Goal: Transaction & Acquisition: Purchase product/service

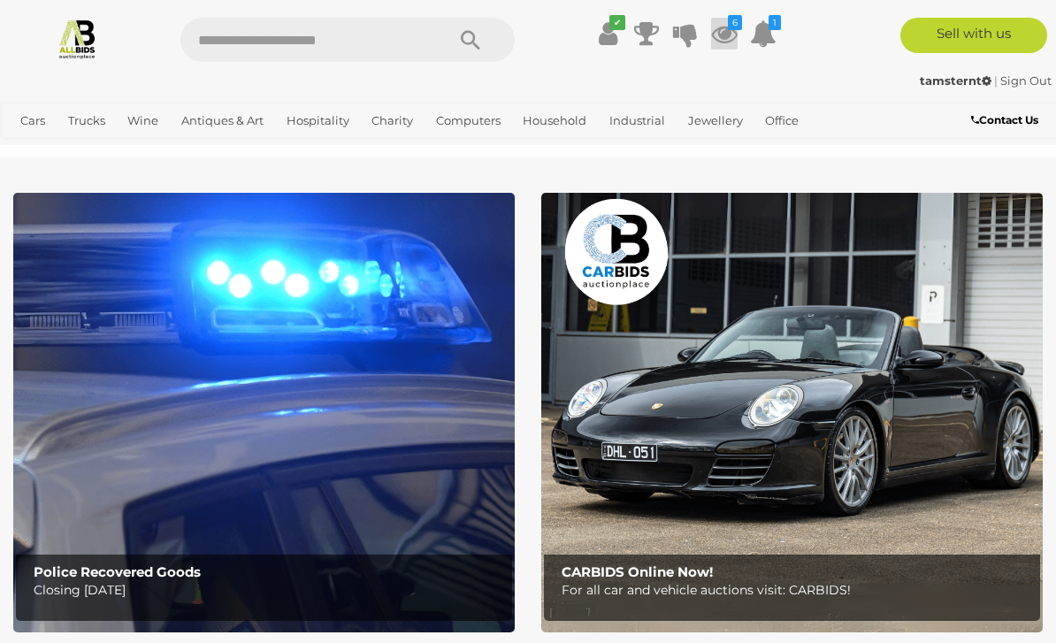
click at [741, 21] on icon "6" at bounding box center [735, 22] width 14 height 15
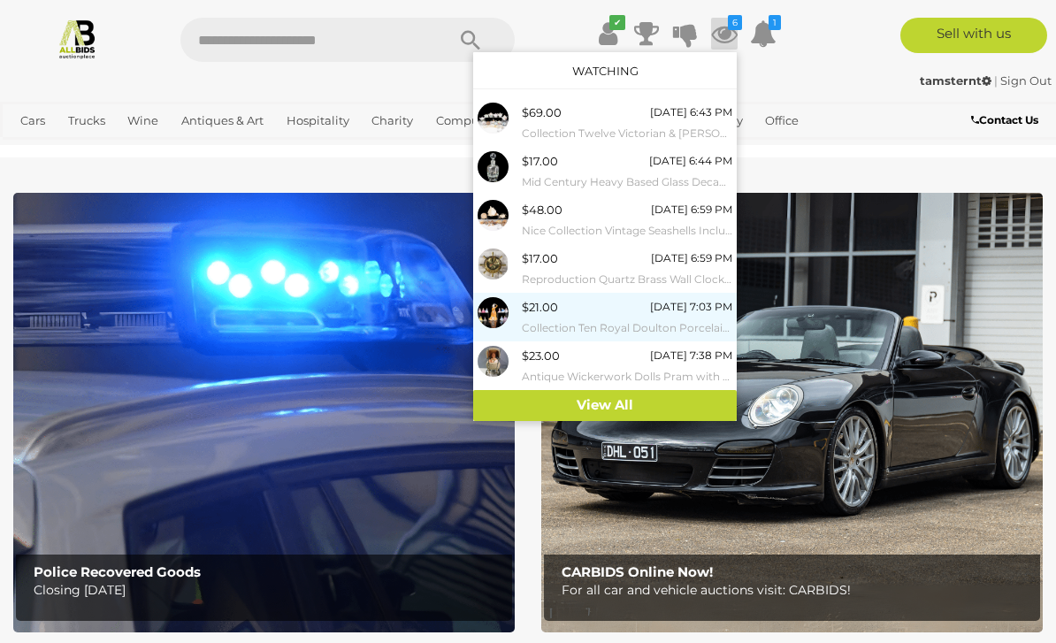
click at [683, 319] on small "Collection Ten Royal Doulton Porcelain Miniature [DEMOGRAPHIC_DATA] Figures Alo…" at bounding box center [627, 328] width 211 height 19
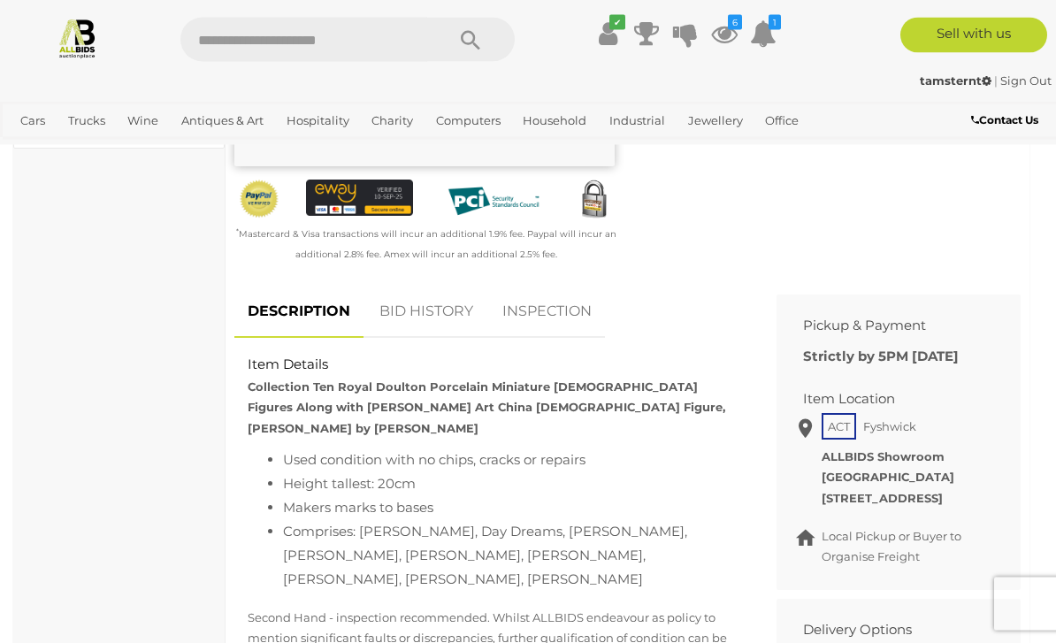
scroll to position [648, 0]
click at [449, 286] on link "BID HISTORY" at bounding box center [426, 312] width 120 height 52
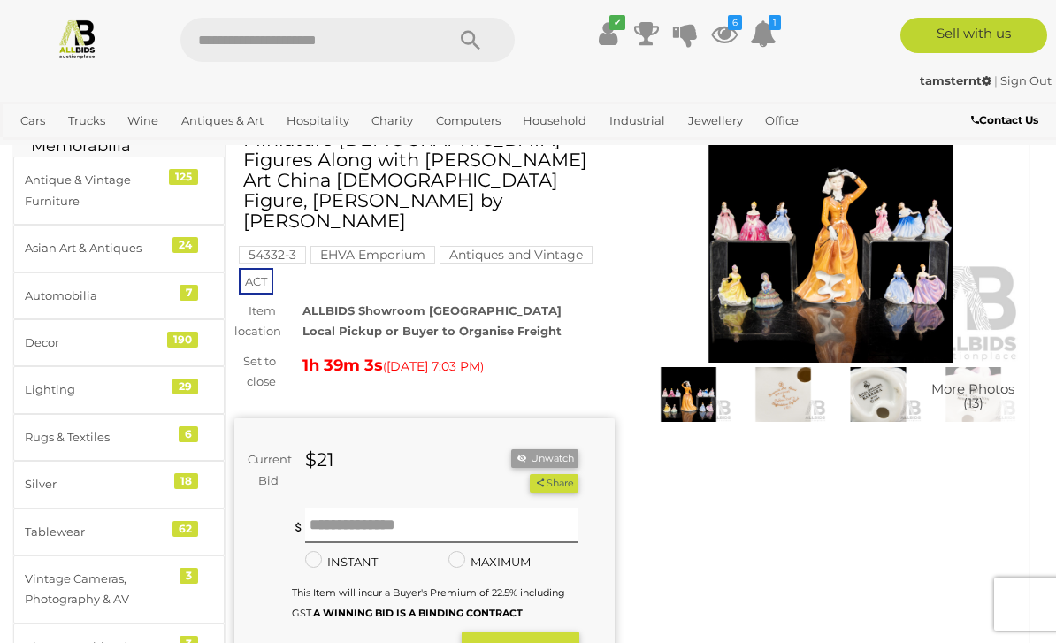
scroll to position [104, 0]
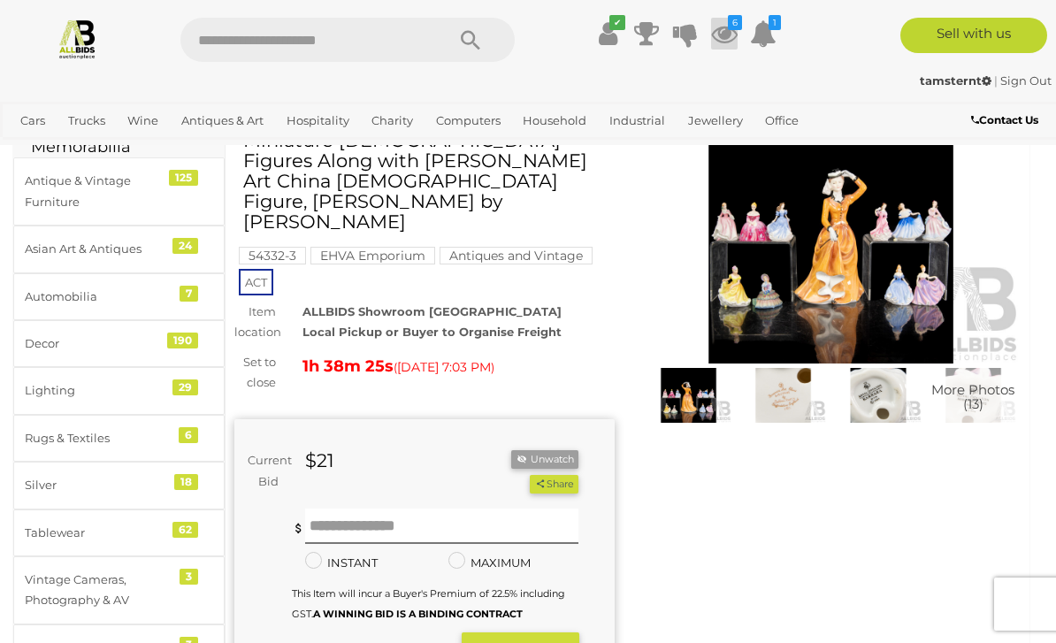
click at [725, 40] on icon at bounding box center [724, 34] width 27 height 32
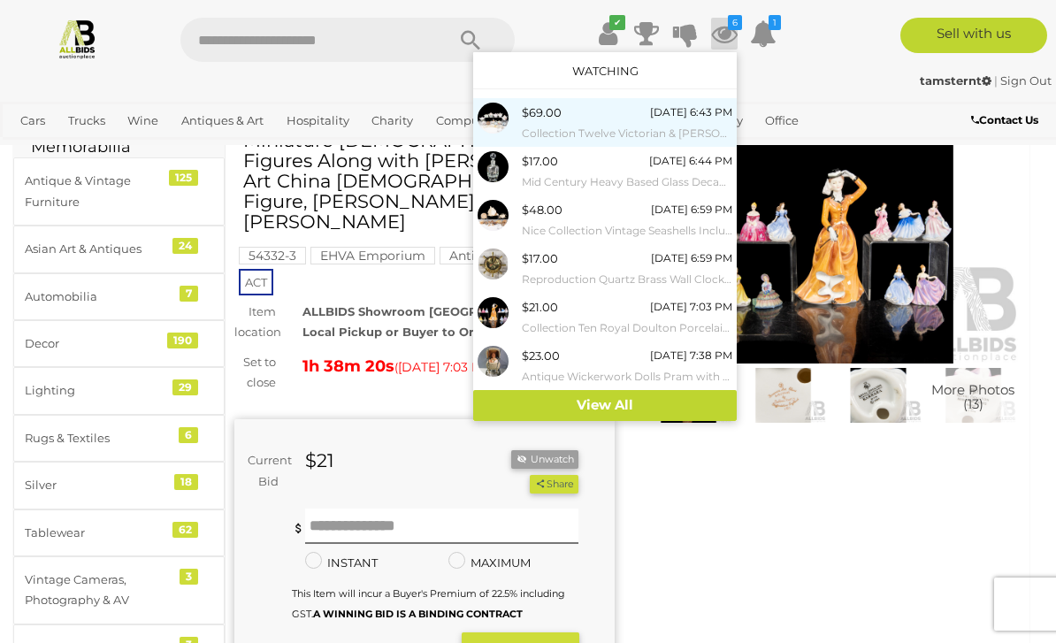
click at [648, 124] on small "Collection Twelve Victorian & [PERSON_NAME] Museum Porcelain Teapot Collection …" at bounding box center [627, 133] width 211 height 19
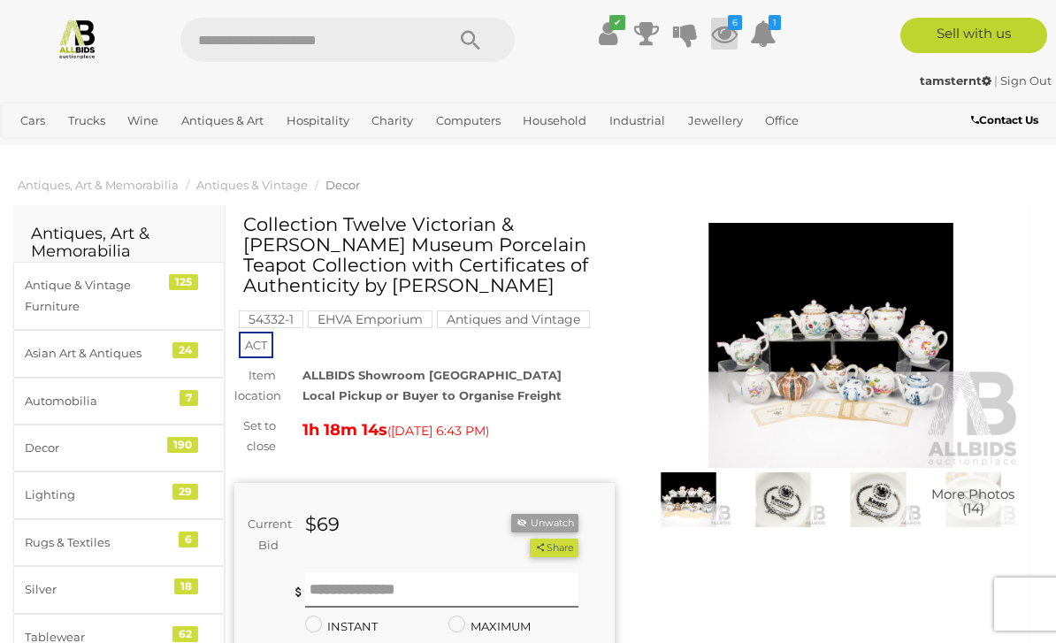
click at [722, 36] on icon at bounding box center [724, 34] width 27 height 32
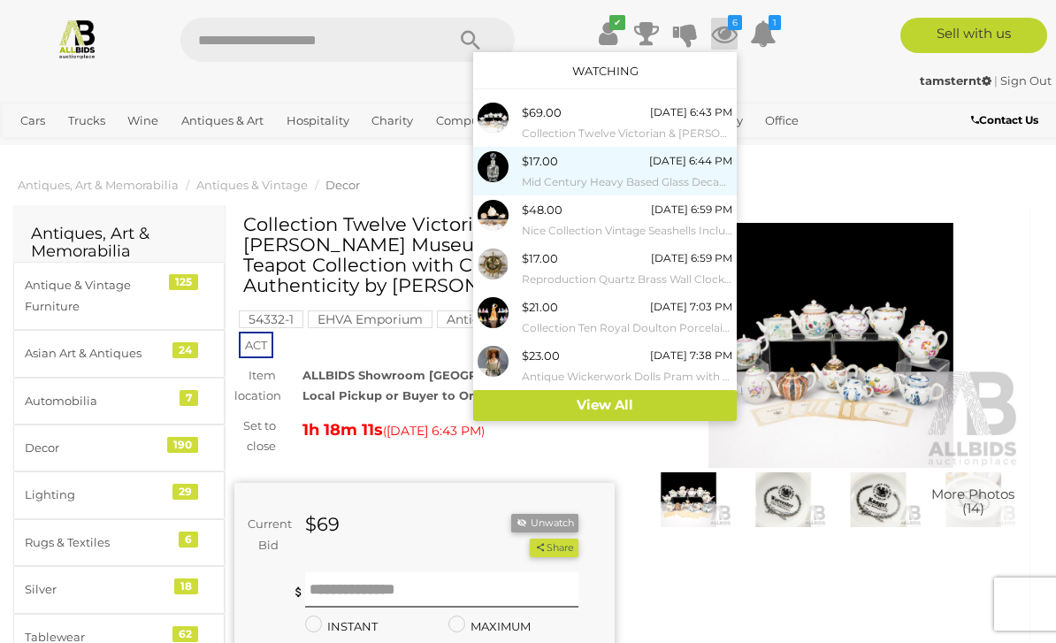
click at [680, 183] on small "Mid Century Heavy Based Glass Decanter with Stopper" at bounding box center [627, 182] width 211 height 19
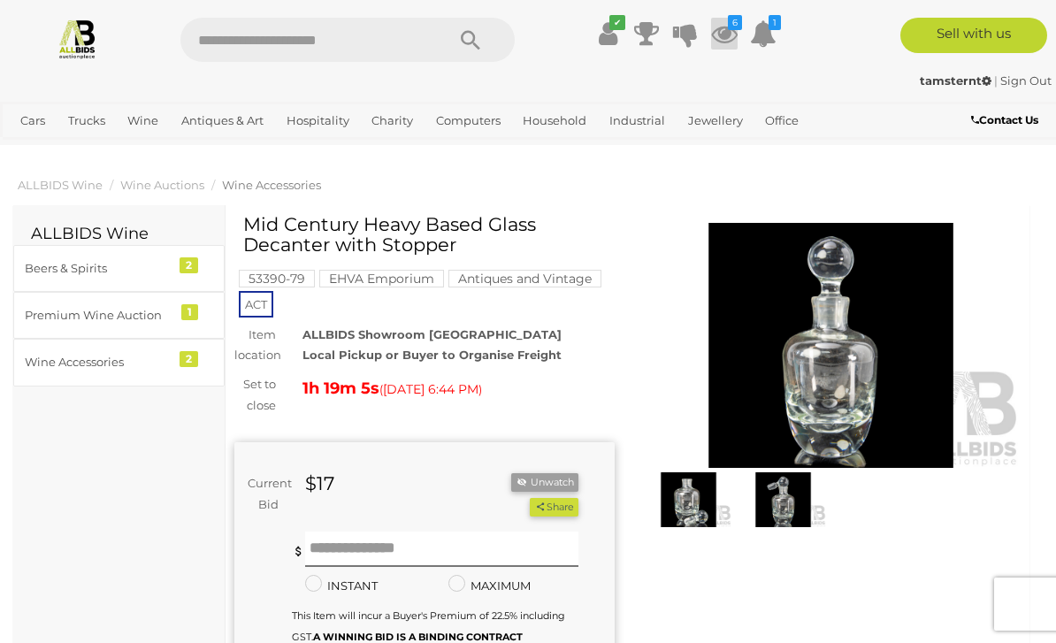
click at [726, 35] on icon at bounding box center [724, 34] width 27 height 32
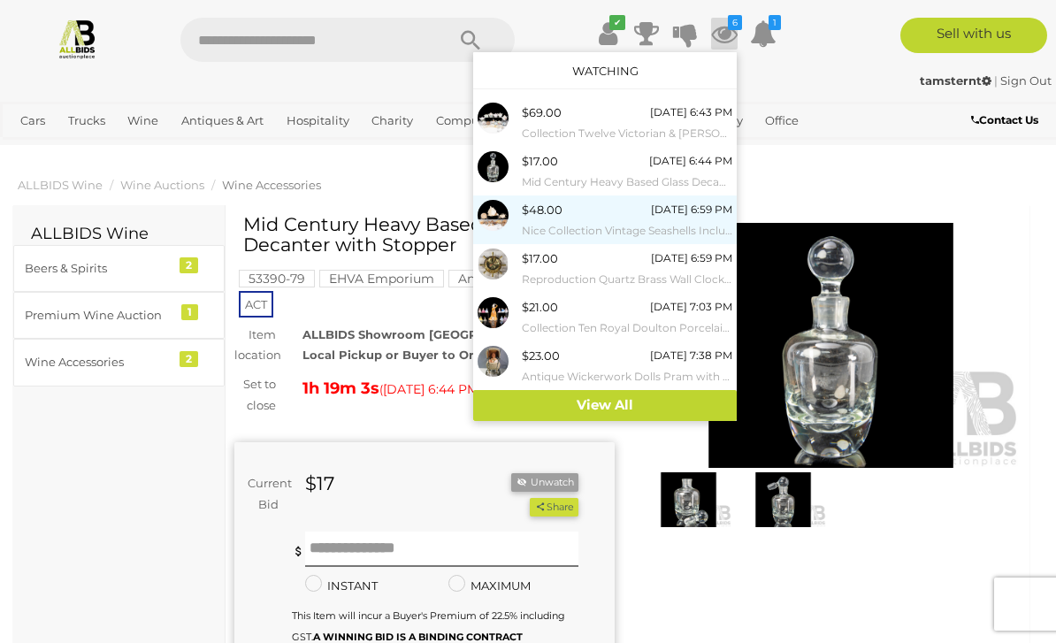
click at [657, 221] on small "Nice Collection Vintage Seashells Including Two Varieties Helmet Shell, Cowries…" at bounding box center [627, 230] width 211 height 19
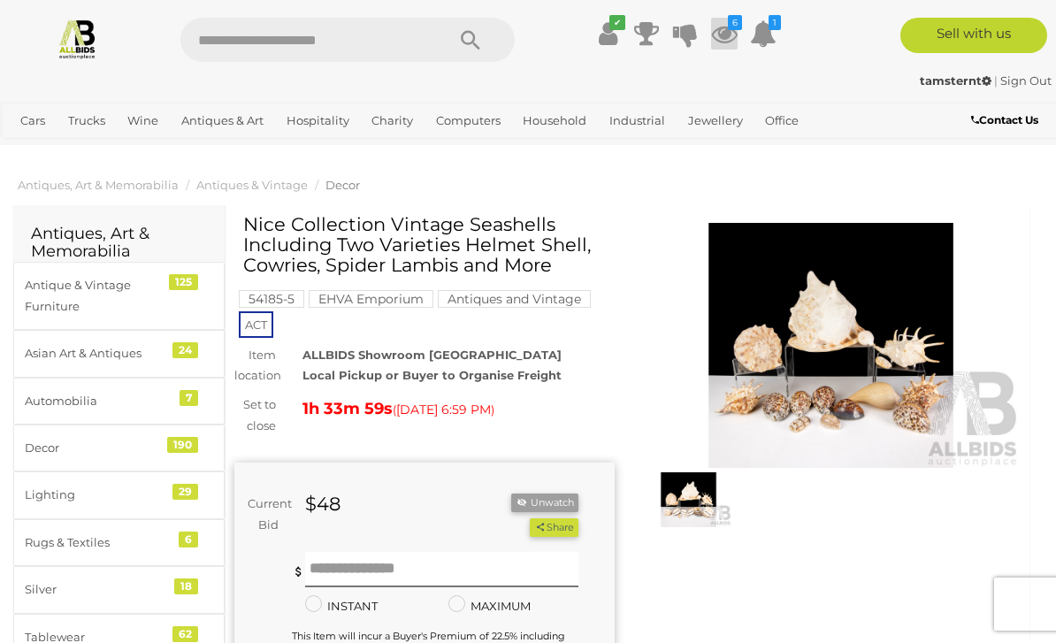
click at [731, 32] on icon at bounding box center [724, 34] width 27 height 32
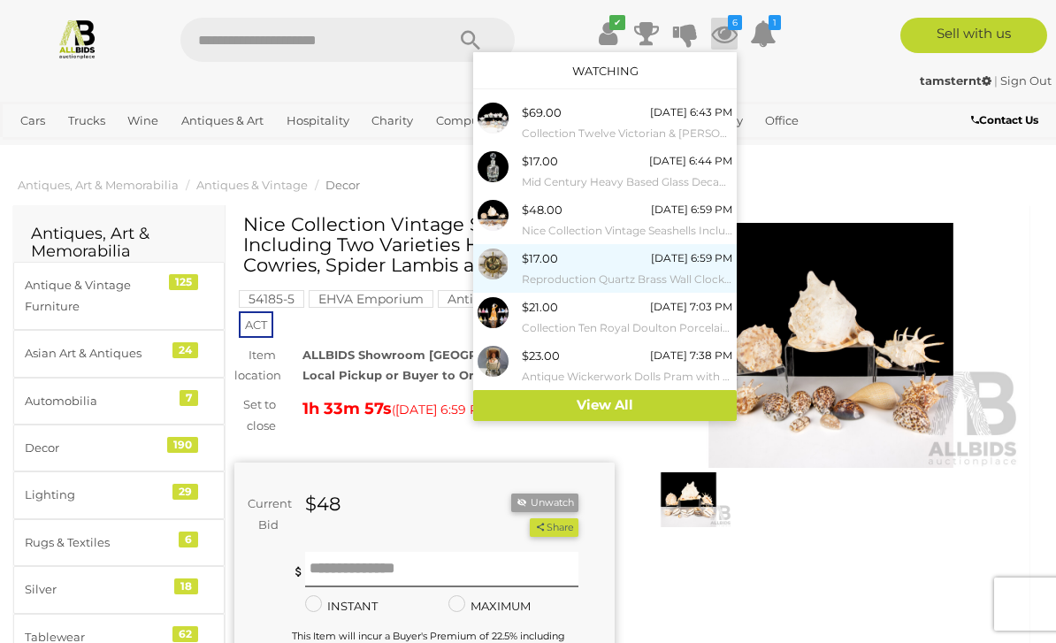
click at [627, 271] on small "Reproduction Quartz Brass Wall Clock in Ship Helm Form" at bounding box center [627, 279] width 211 height 19
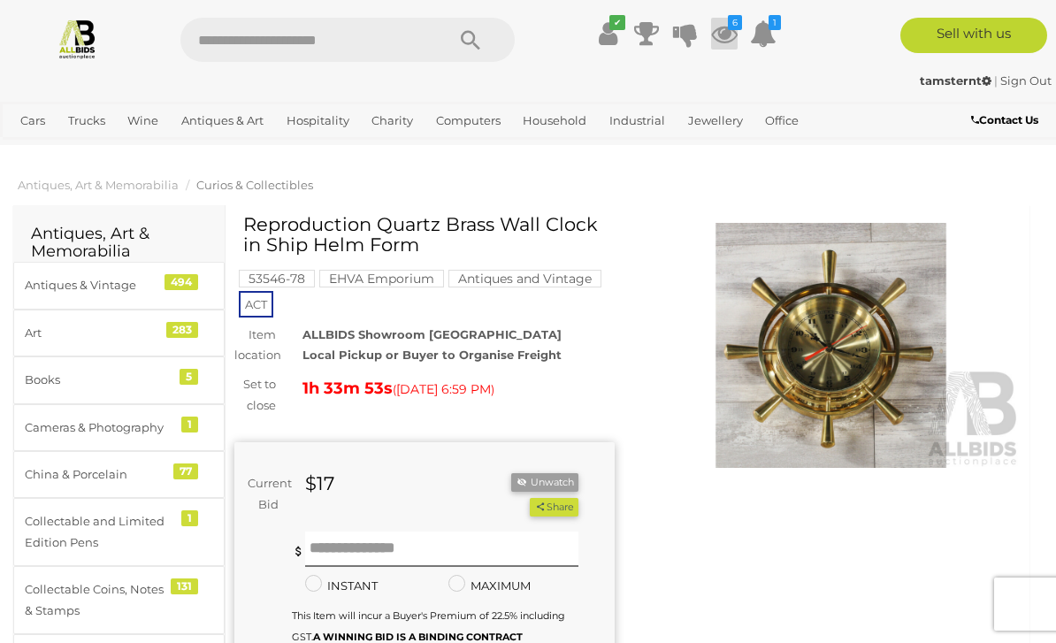
click at [736, 39] on icon at bounding box center [724, 34] width 27 height 32
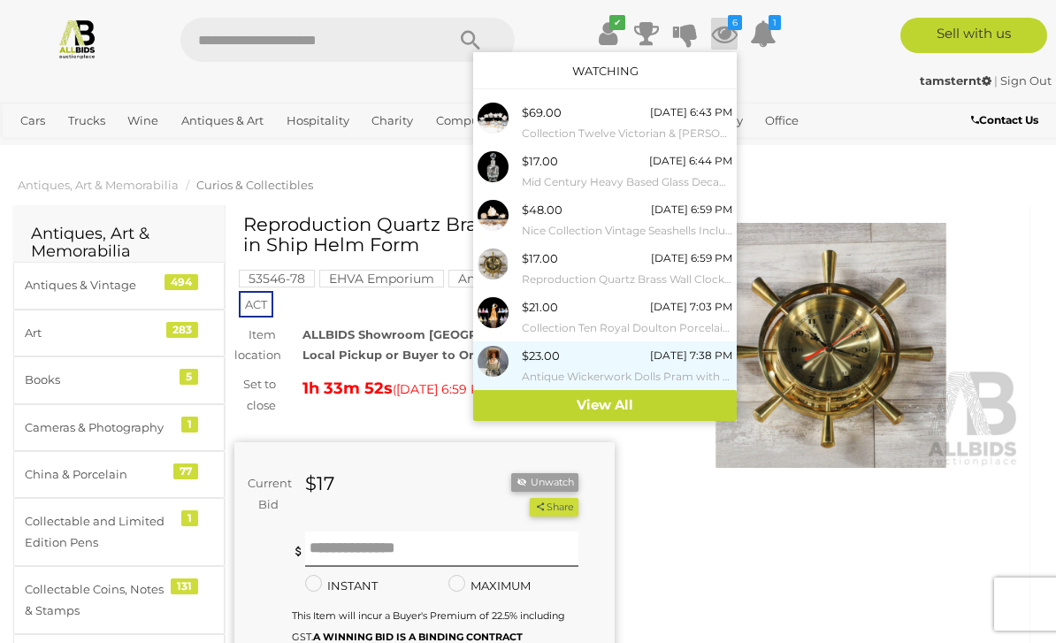
click at [657, 361] on div "$23.00 [DATE] 7:38 PM Antique Wickerwork Dolls Pram with Sprung Suspension with…" at bounding box center [627, 366] width 211 height 40
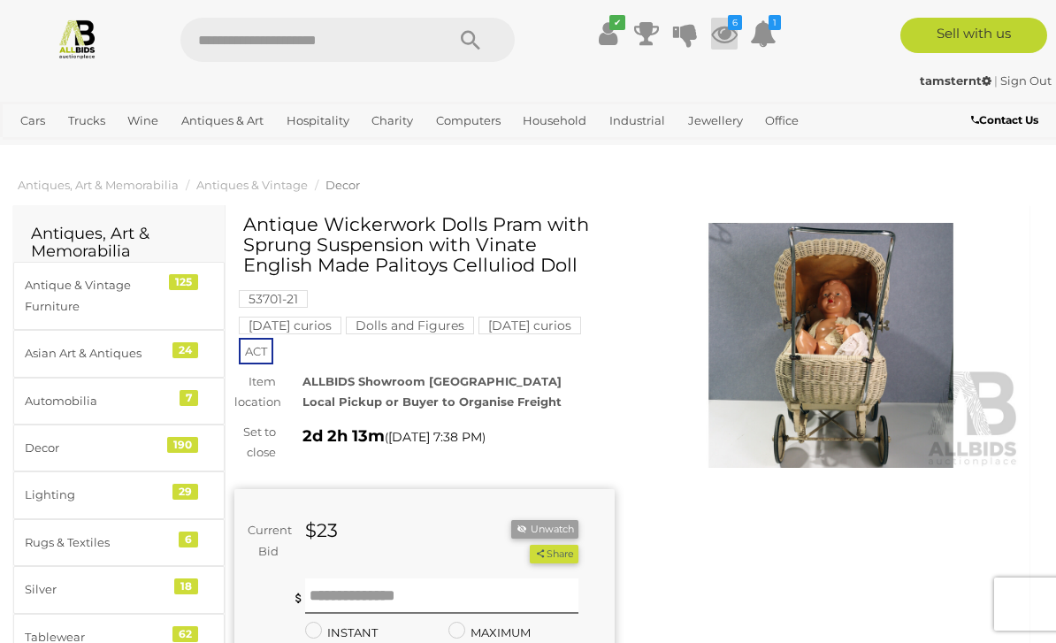
click at [730, 38] on icon at bounding box center [724, 34] width 27 height 32
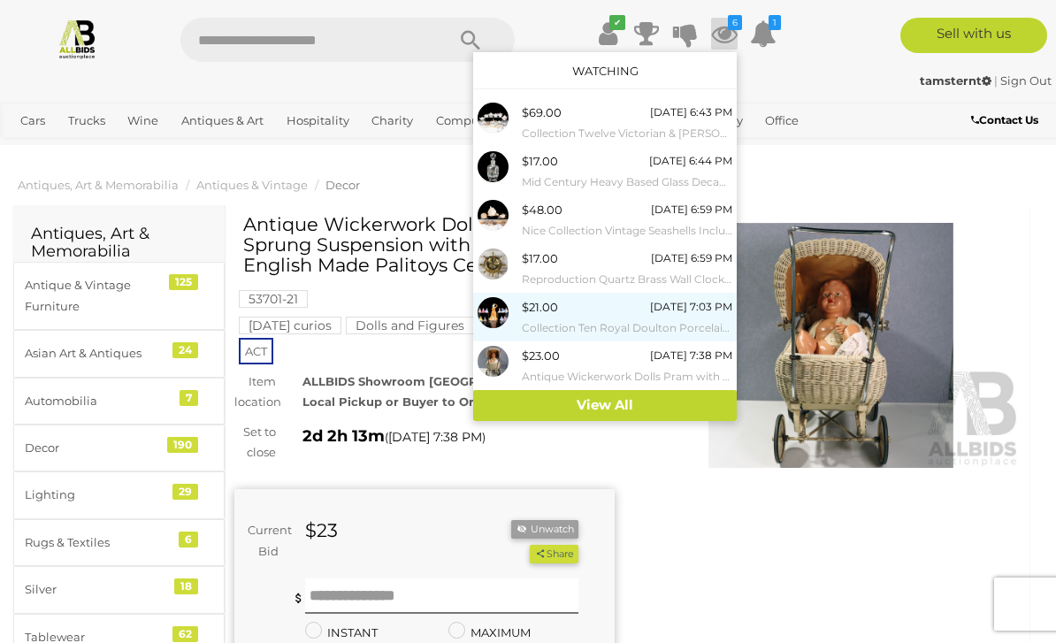
click at [665, 311] on div "[DATE] 7:03 PM" at bounding box center [691, 306] width 82 height 19
